Goal: Task Accomplishment & Management: Manage account settings

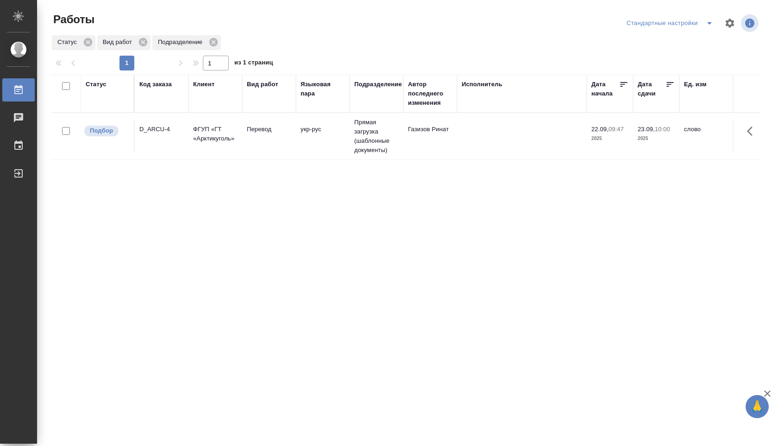
click at [707, 24] on icon "split button" at bounding box center [709, 23] width 11 height 11
click at [690, 41] on li "В работе" at bounding box center [670, 41] width 97 height 15
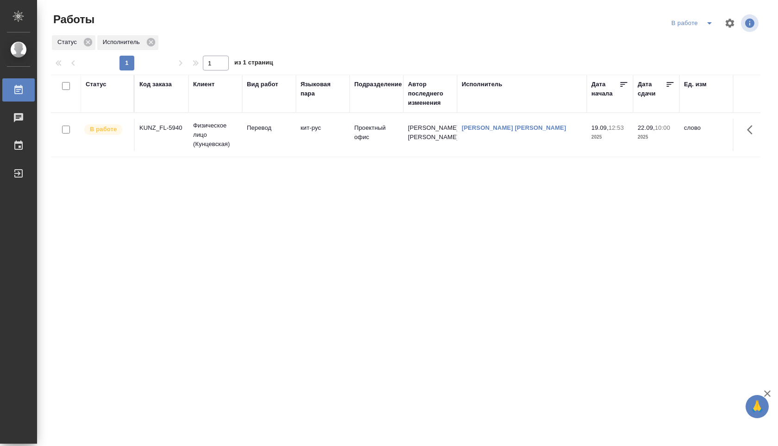
click at [749, 124] on icon "button" at bounding box center [752, 129] width 11 height 11
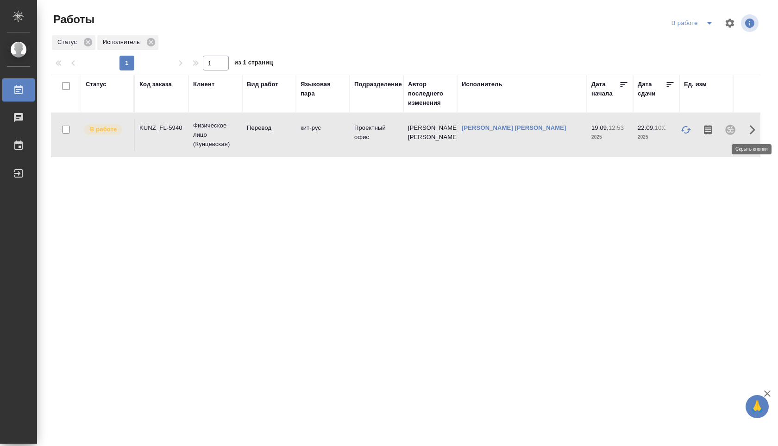
click at [749, 124] on icon "button" at bounding box center [752, 129] width 11 height 11
click at [291, 133] on td "Перевод" at bounding box center [269, 135] width 54 height 32
click at [699, 22] on div "В работе" at bounding box center [695, 23] width 50 height 15
click at [709, 19] on icon "split button" at bounding box center [709, 23] width 11 height 11
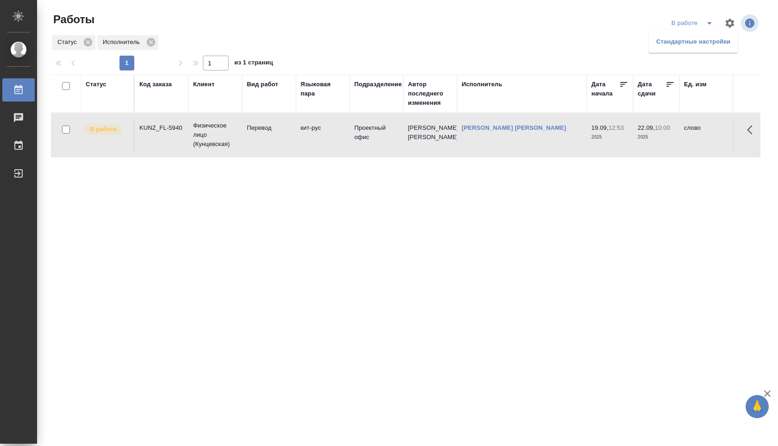
click at [685, 44] on li "Стандартные настройки" at bounding box center [693, 41] width 89 height 15
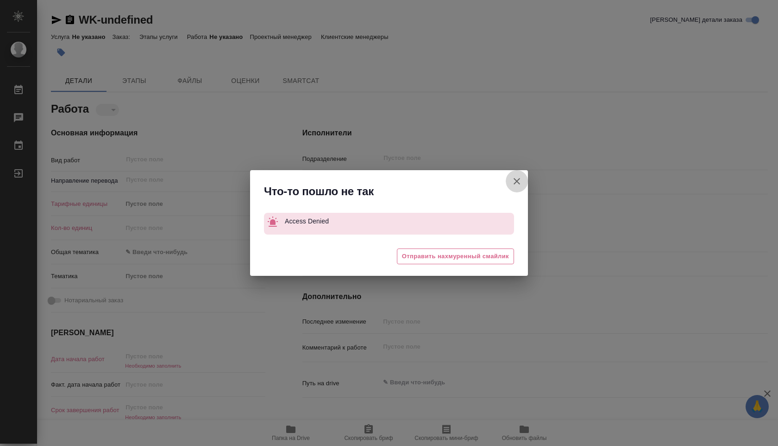
click at [513, 185] on icon "button" at bounding box center [517, 181] width 11 height 11
type textarea "x"
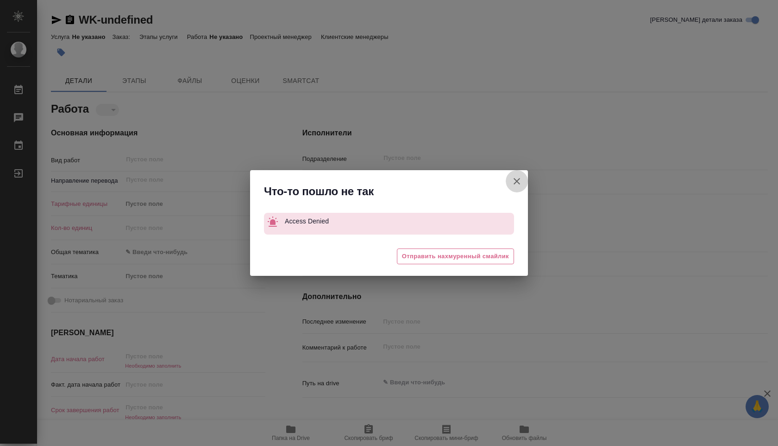
type textarea "x"
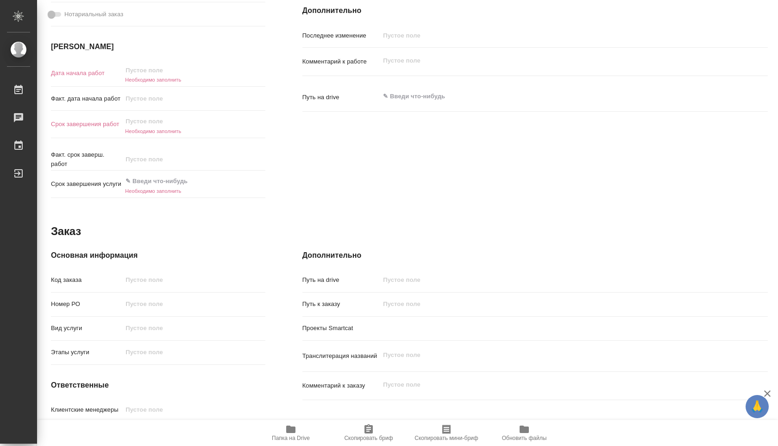
scroll to position [297, 0]
